Goal: Task Accomplishment & Management: Manage account settings

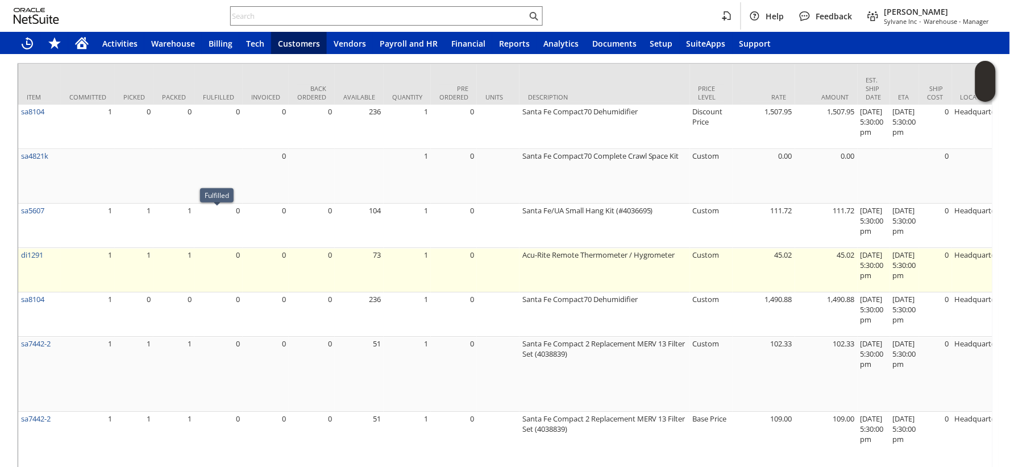
scroll to position [922, 0]
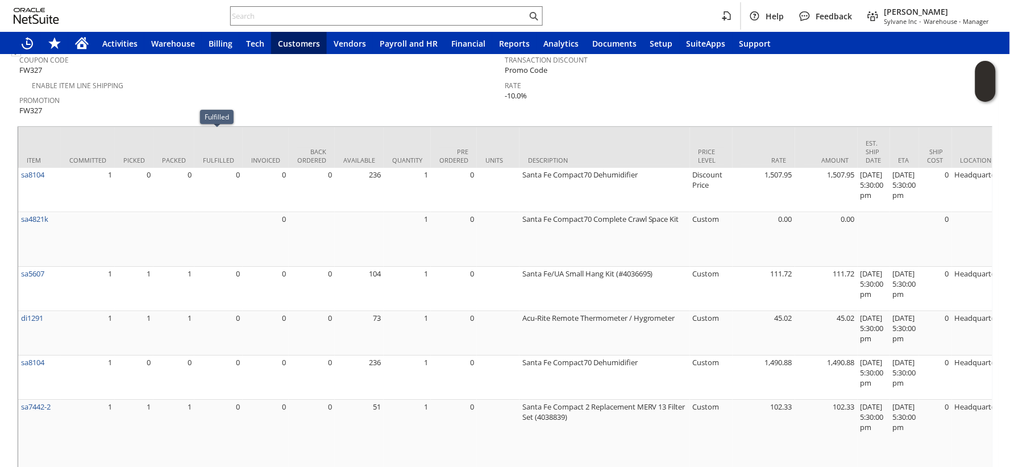
click at [171, 92] on div "Promotion FW327" at bounding box center [259, 104] width 480 height 24
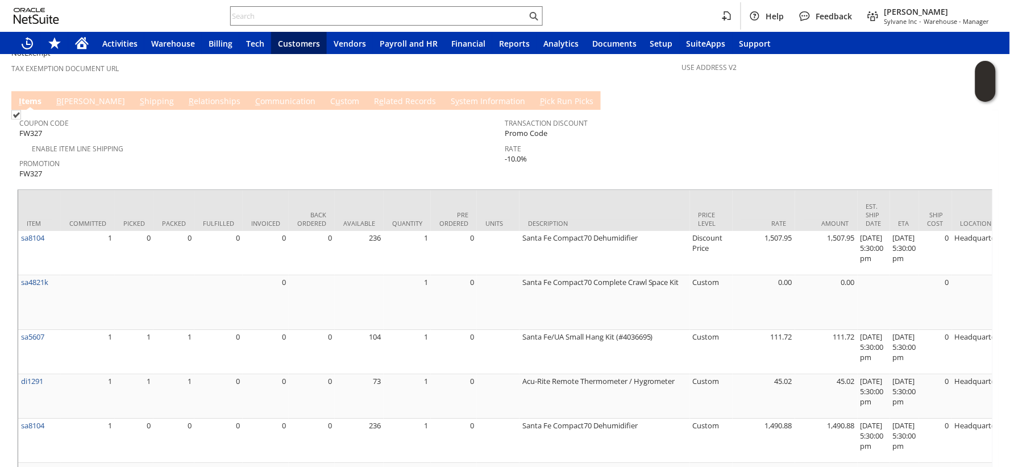
click at [371, 95] on link "R e lated Records" at bounding box center [405, 101] width 68 height 13
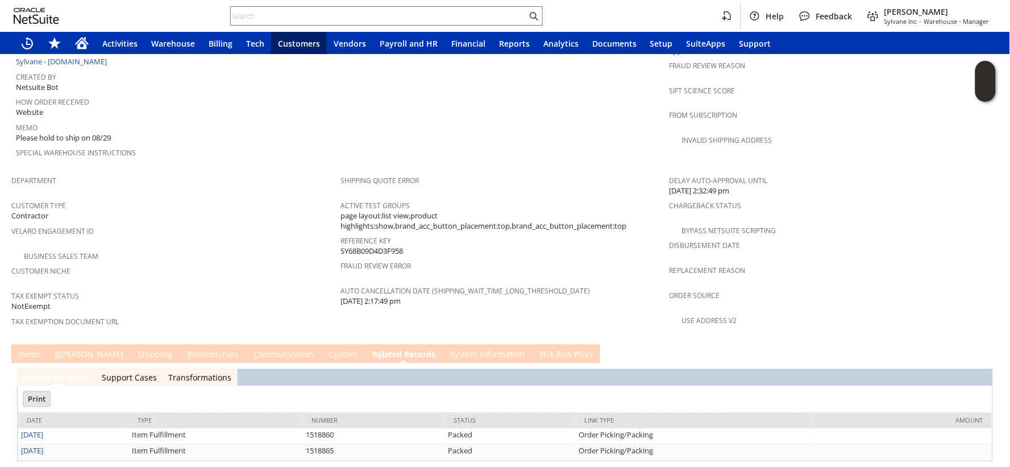
scroll to position [0, 0]
click at [33, 349] on link "I tems" at bounding box center [29, 355] width 27 height 13
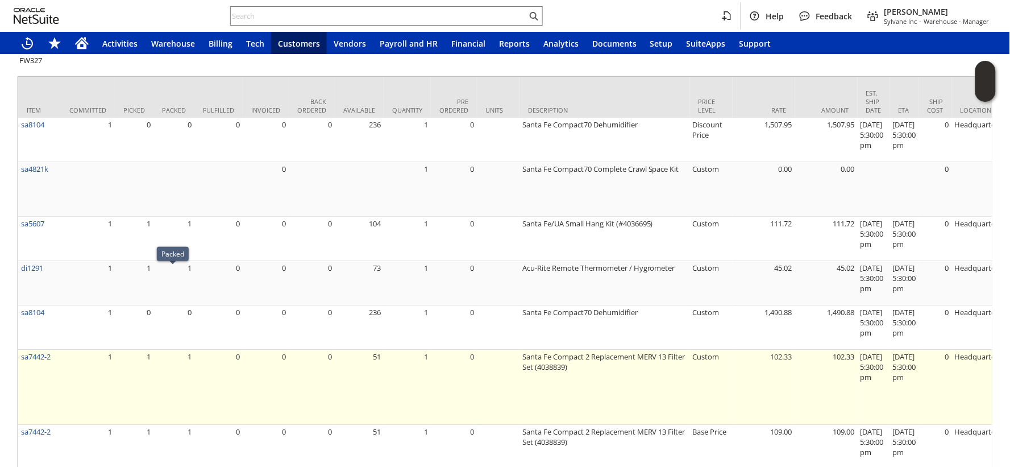
scroll to position [952, 0]
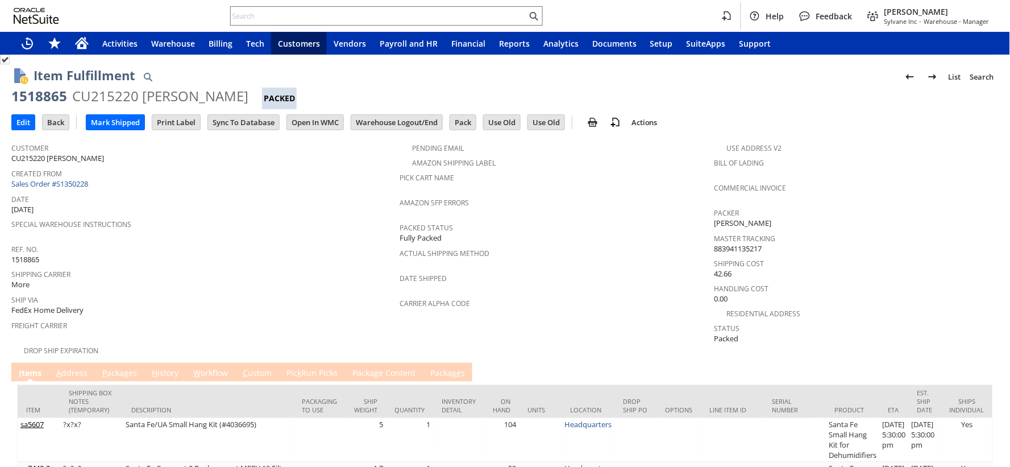
scroll to position [184, 0]
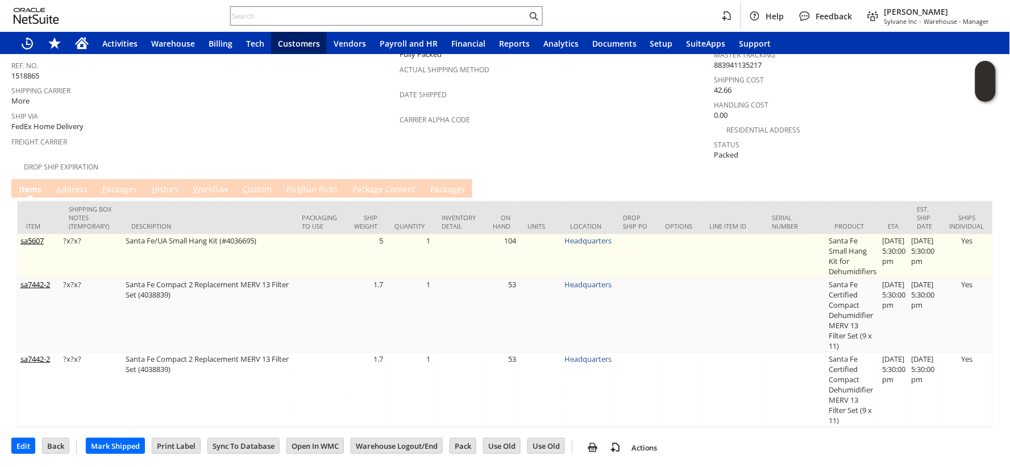
click at [438, 237] on link "View" at bounding box center [438, 241] width 0 height 8
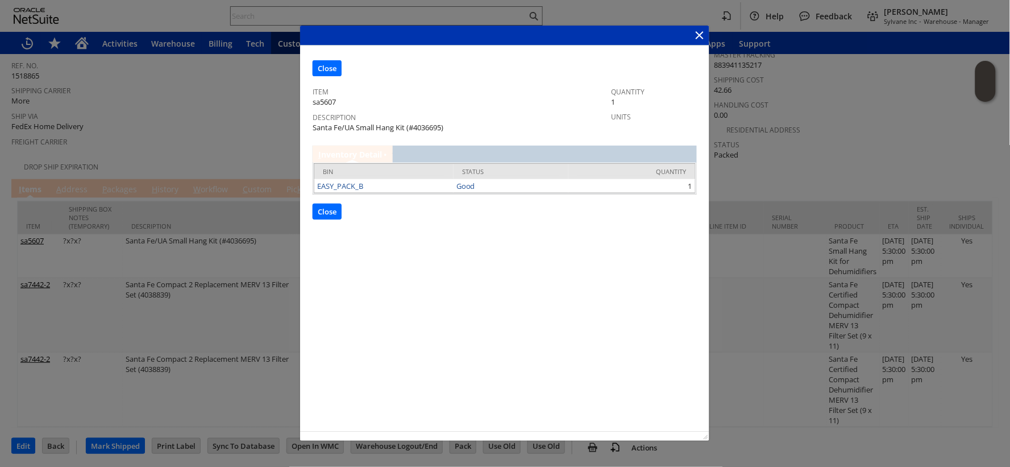
scroll to position [0, 0]
click at [324, 209] on input "Close" at bounding box center [327, 210] width 28 height 15
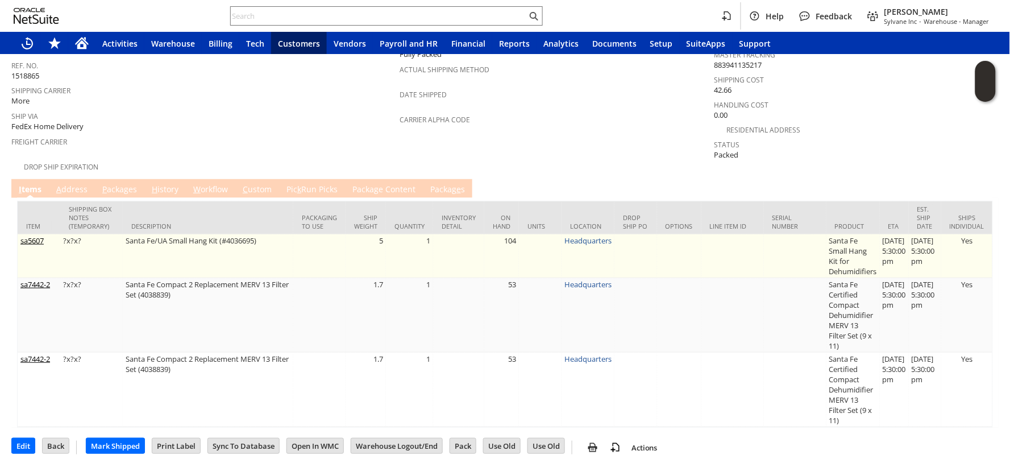
click at [33, 235] on link "sa5607" at bounding box center [31, 240] width 23 height 10
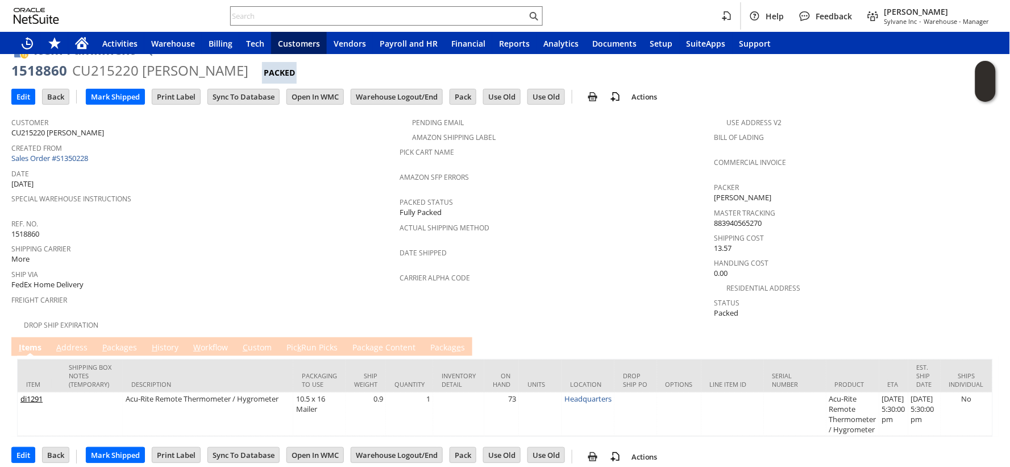
scroll to position [36, 0]
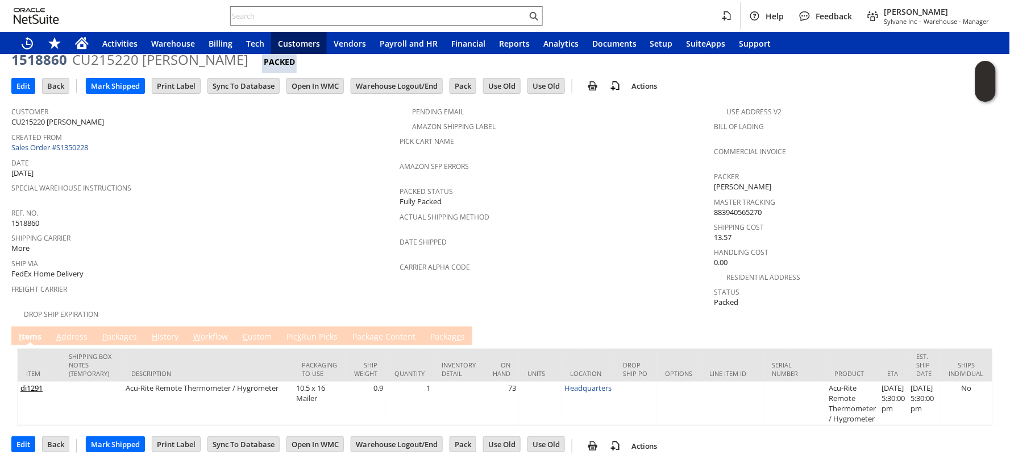
click at [165, 331] on link "H istory" at bounding box center [165, 337] width 32 height 13
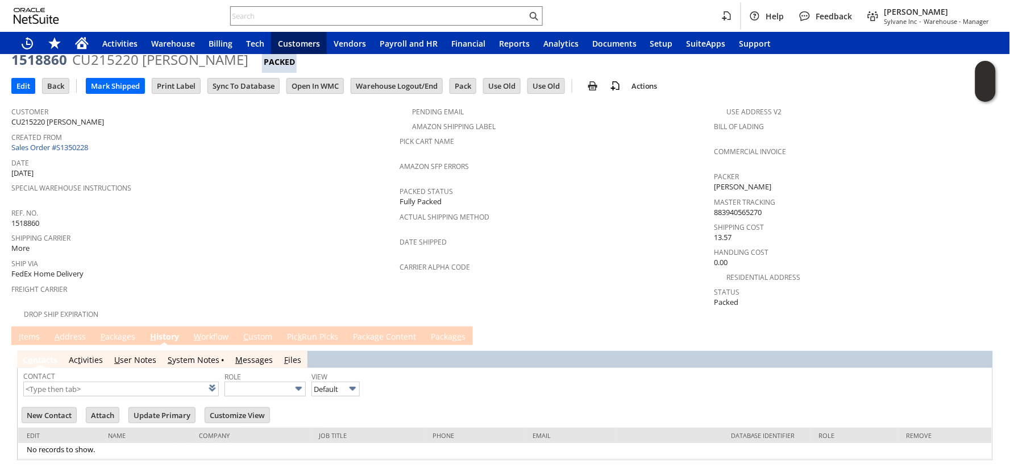
scroll to position [0, 0]
click at [195, 354] on link "S ystem Notes" at bounding box center [194, 359] width 52 height 11
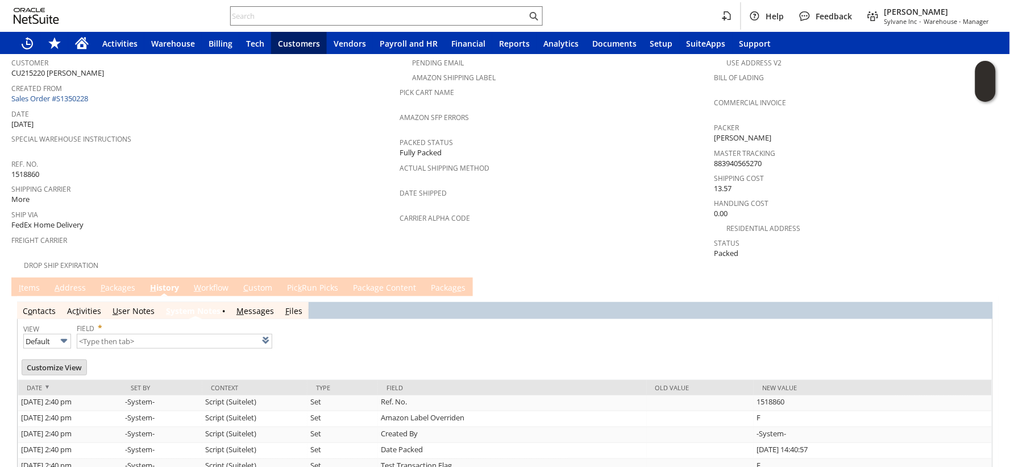
scroll to position [107, 0]
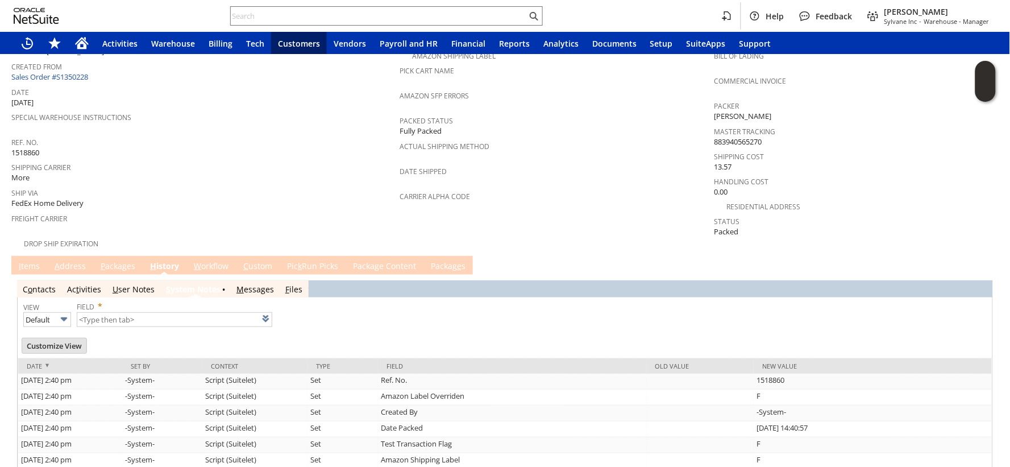
click at [35, 260] on link "I tems" at bounding box center [29, 266] width 27 height 13
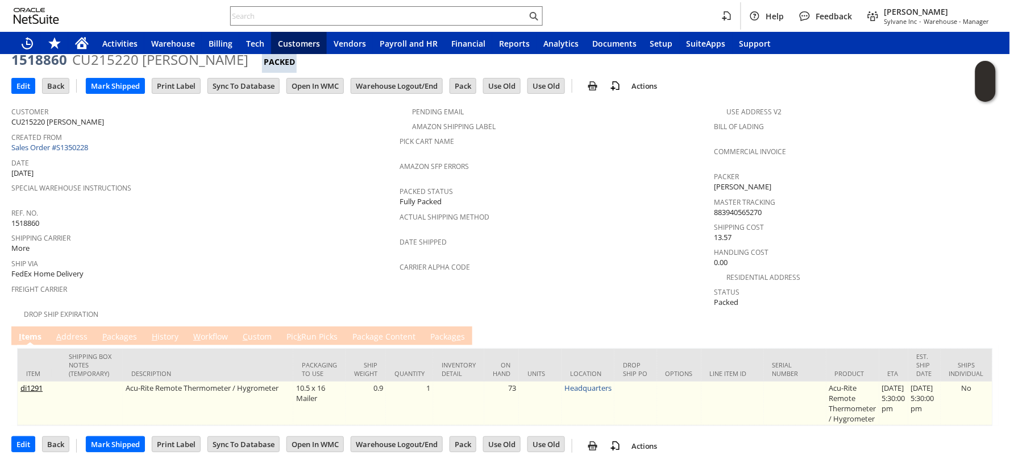
click at [35, 382] on link "di1291" at bounding box center [31, 387] width 22 height 10
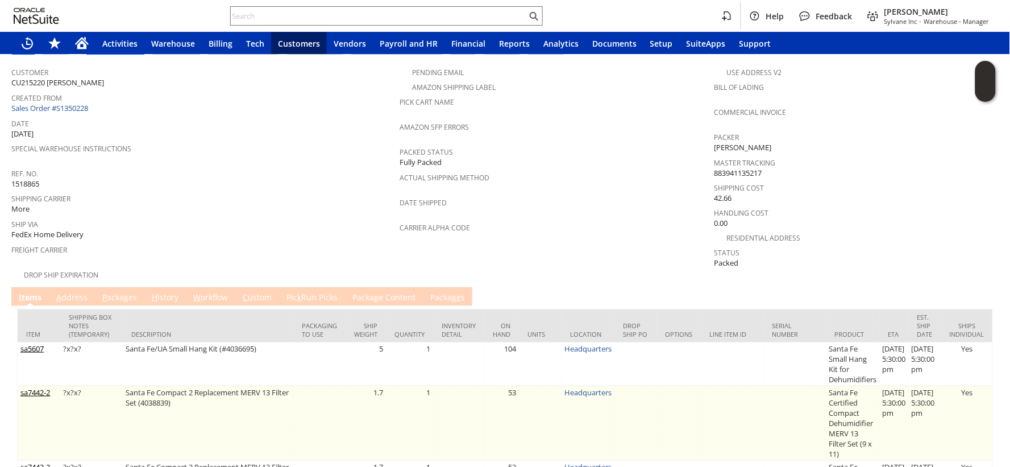
scroll to position [57, 0]
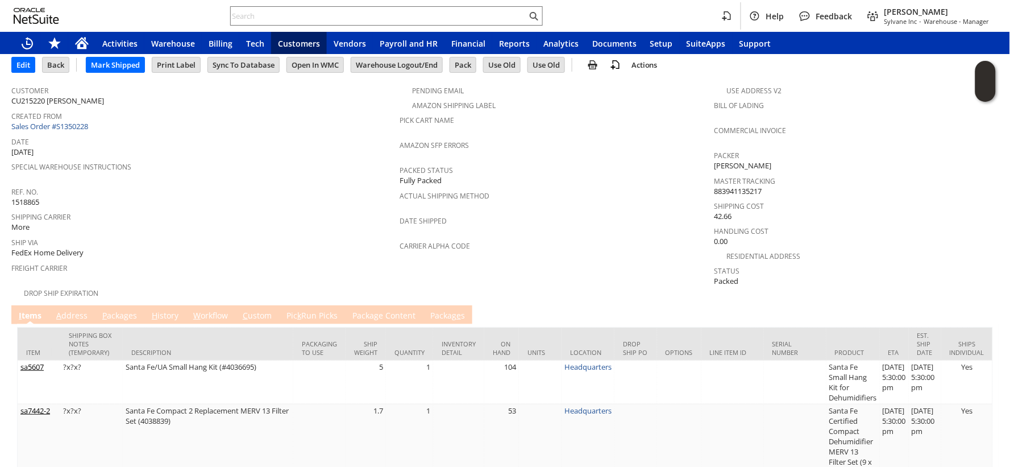
click at [77, 310] on link "A ddress" at bounding box center [71, 316] width 37 height 13
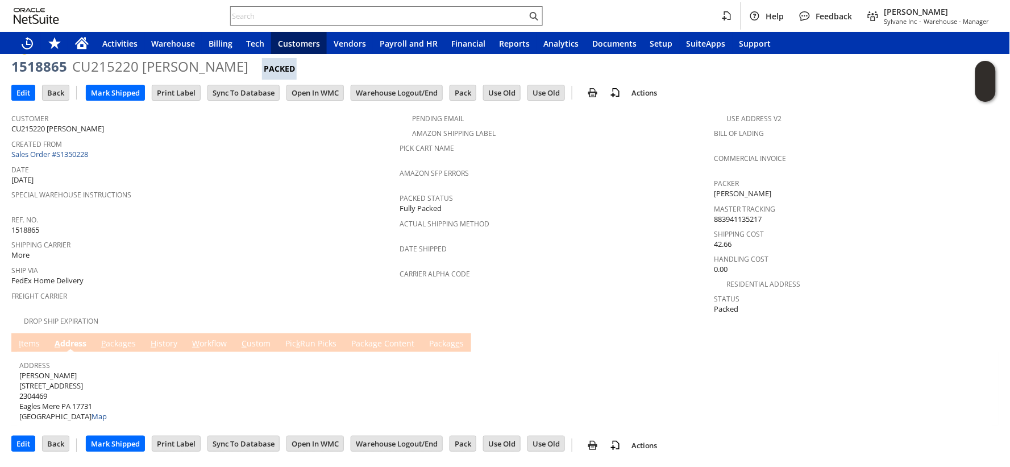
scroll to position [18, 0]
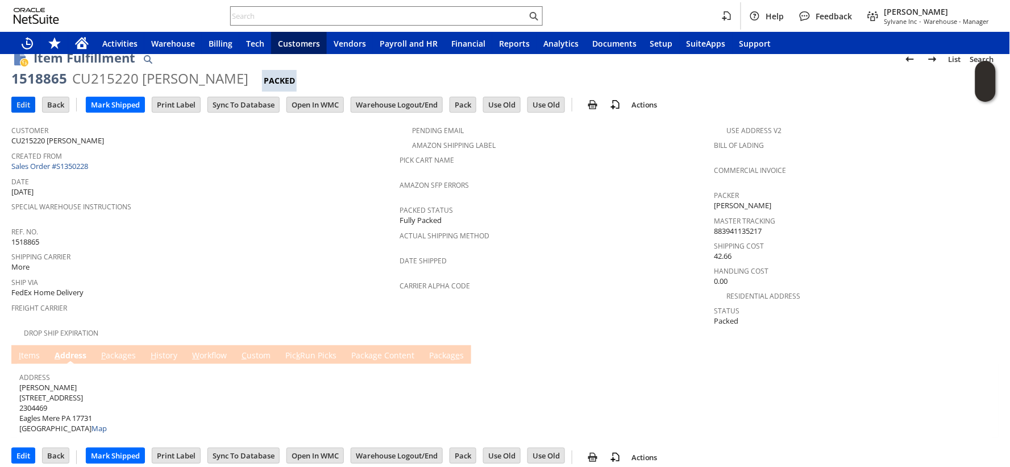
click at [22, 104] on input "Edit" at bounding box center [23, 104] width 23 height 15
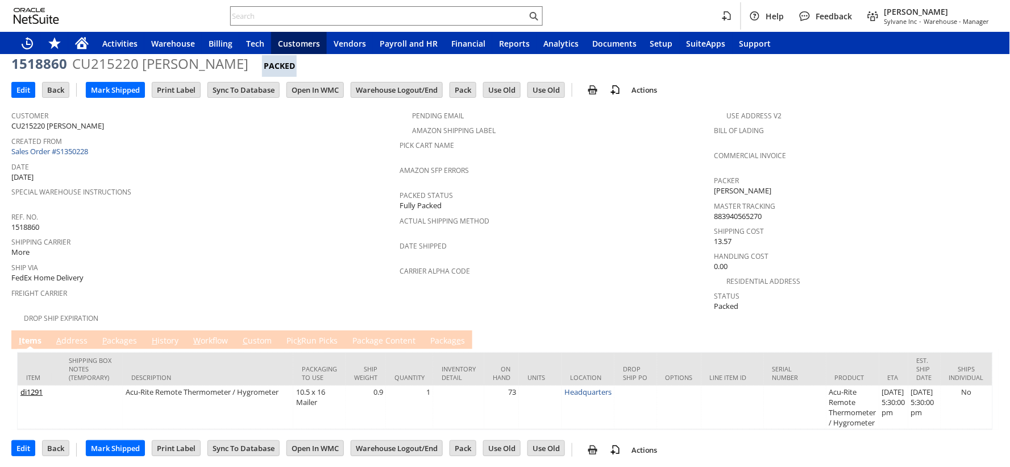
scroll to position [36, 0]
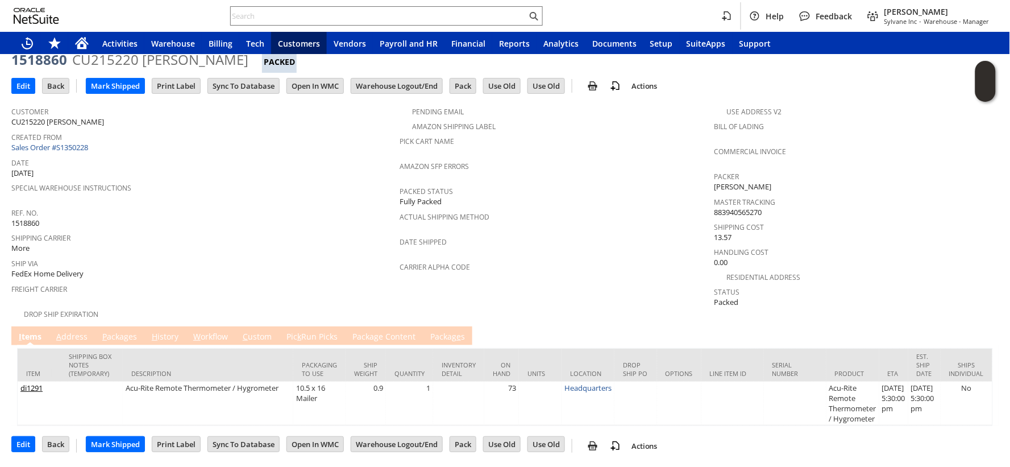
click at [91, 328] on td "A ddress" at bounding box center [72, 335] width 46 height 19
click at [82, 331] on link "A ddress" at bounding box center [71, 337] width 37 height 13
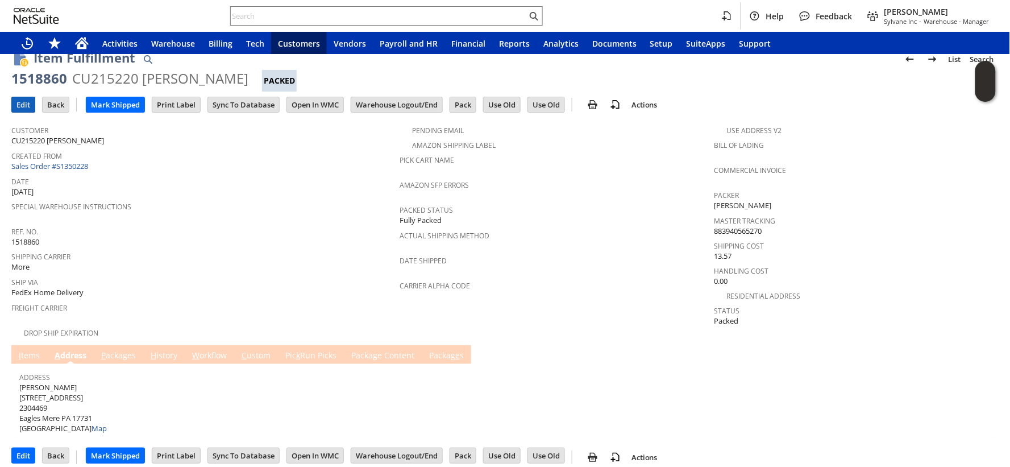
click at [26, 107] on input "Edit" at bounding box center [23, 104] width 23 height 15
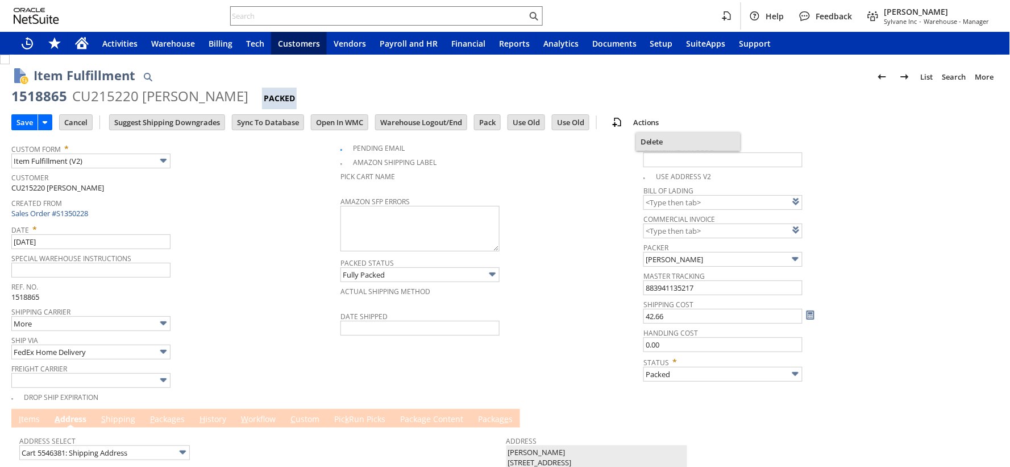
click at [659, 141] on span "Delete" at bounding box center [688, 141] width 95 height 10
click at [662, 140] on span "Delete" at bounding box center [688, 141] width 95 height 10
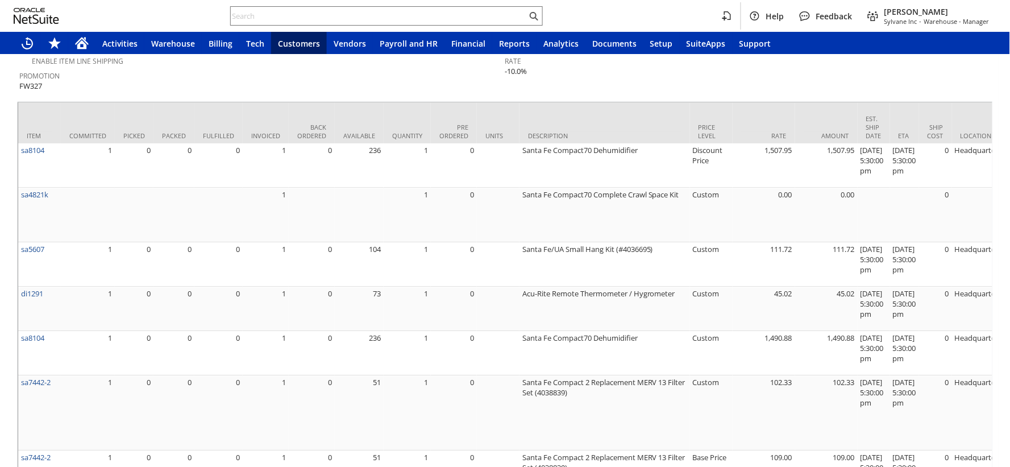
scroll to position [1015, 0]
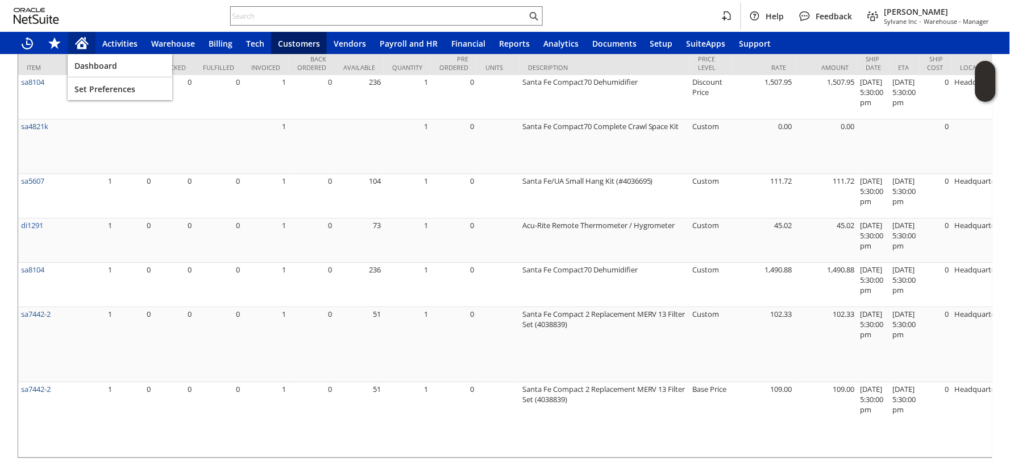
click at [84, 42] on icon "Home" at bounding box center [82, 43] width 14 height 14
